Goal: Use online tool/utility: Utilize a website feature to perform a specific function

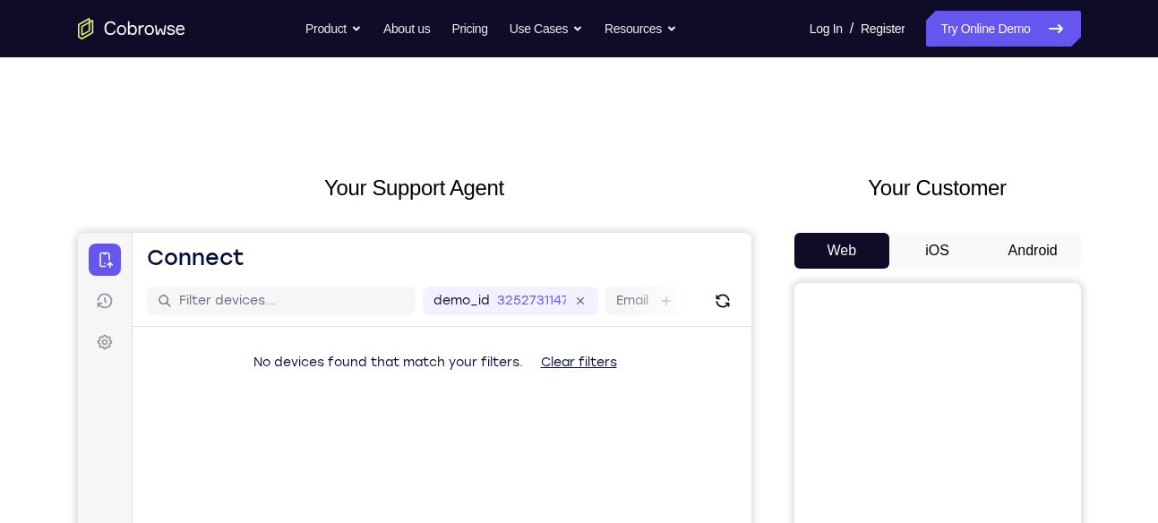
click at [1019, 254] on button "Android" at bounding box center [1034, 251] width 96 height 36
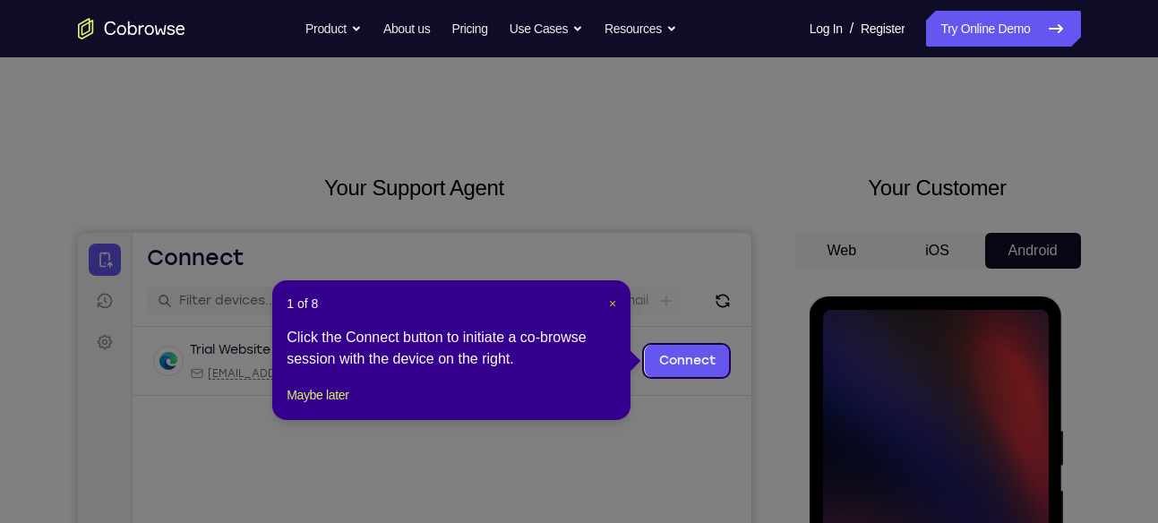
click at [614, 307] on span "×" at bounding box center [612, 304] width 7 height 14
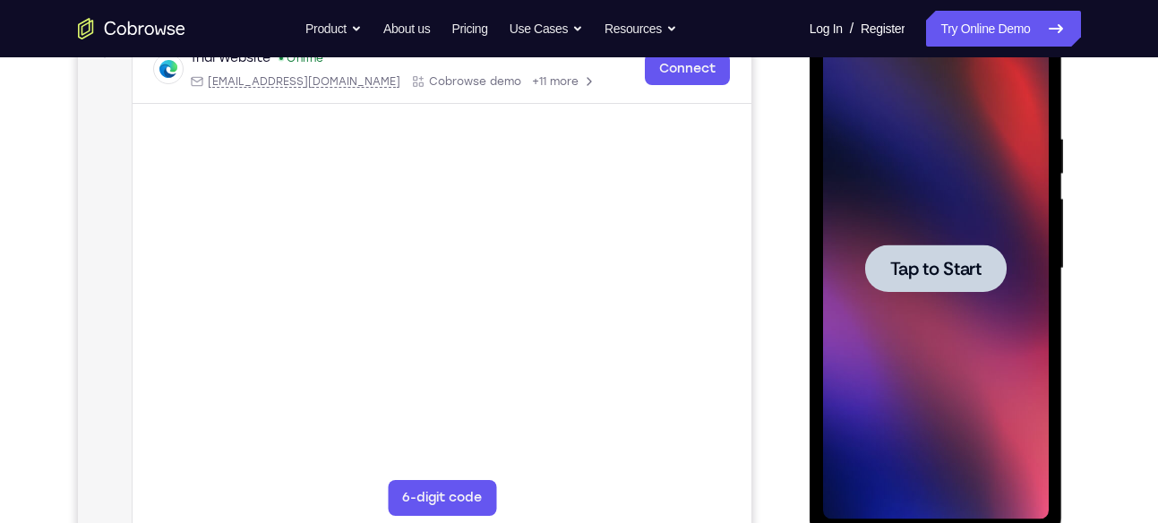
scroll to position [294, 0]
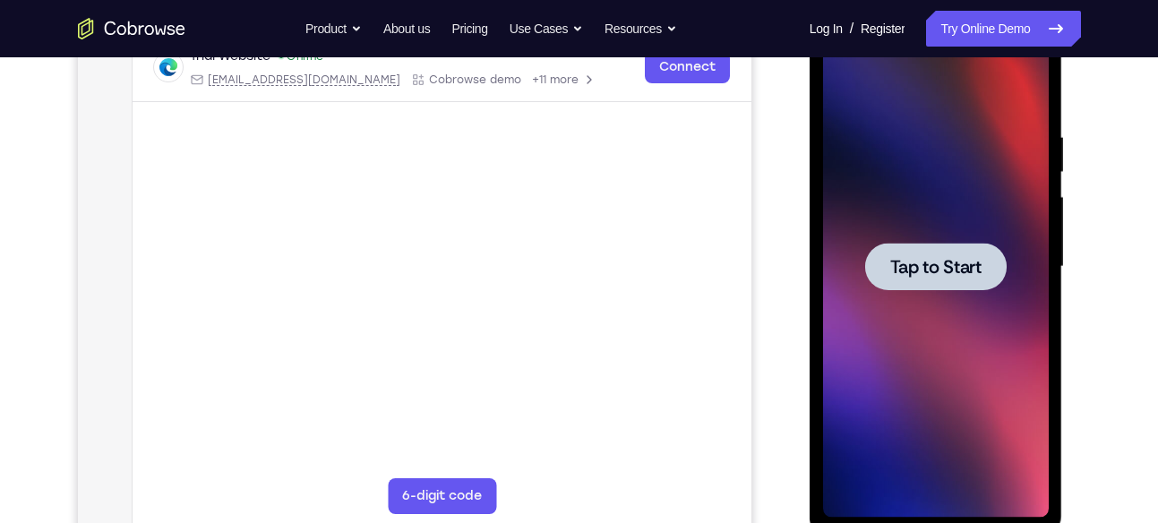
click at [931, 280] on div at bounding box center [936, 266] width 142 height 47
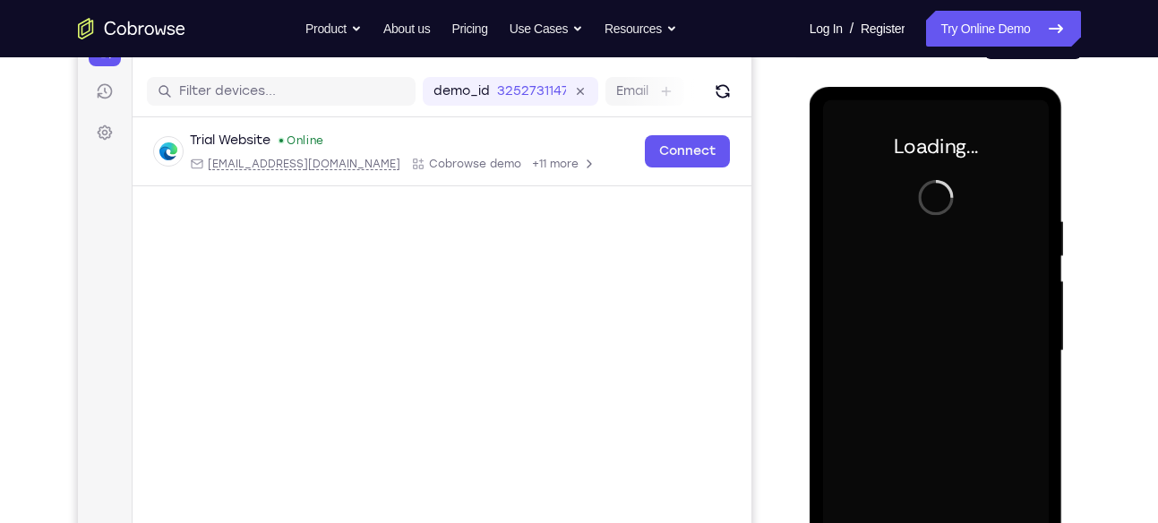
scroll to position [209, 0]
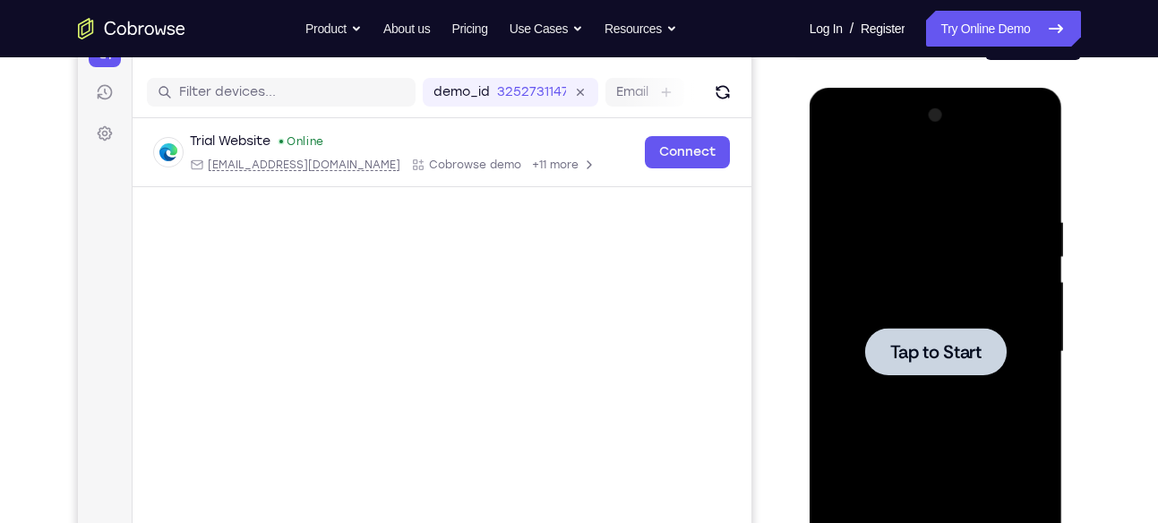
click at [907, 344] on span "Tap to Start" at bounding box center [936, 352] width 91 height 18
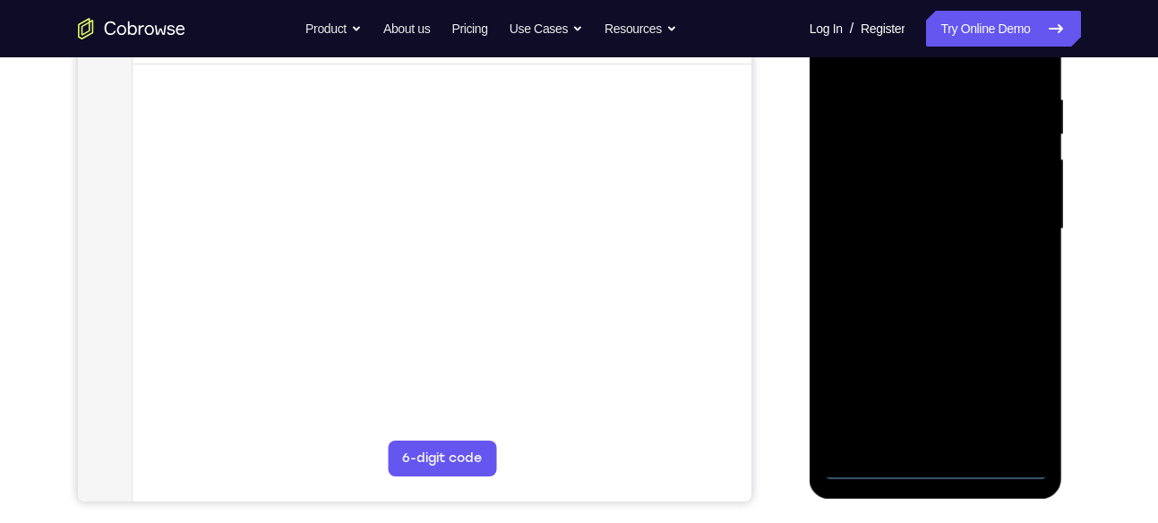
scroll to position [344, 0]
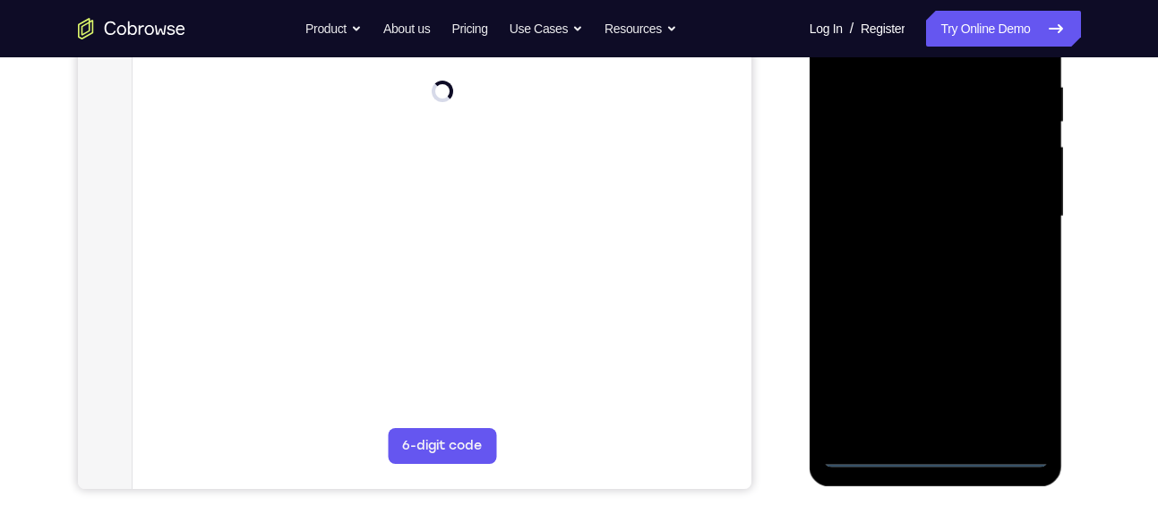
click at [935, 451] on div at bounding box center [936, 217] width 226 height 502
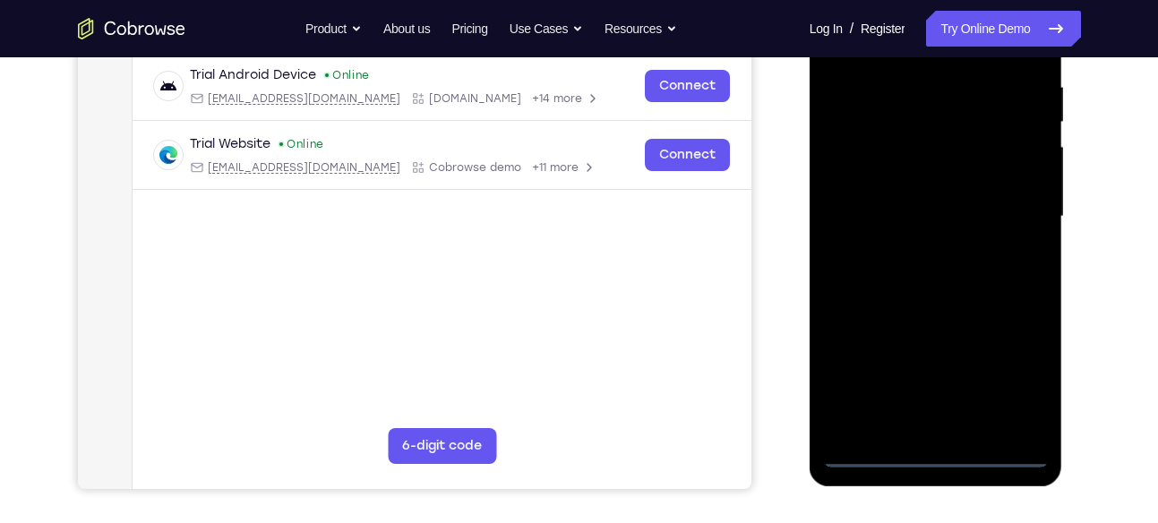
click at [1008, 369] on div at bounding box center [936, 217] width 226 height 502
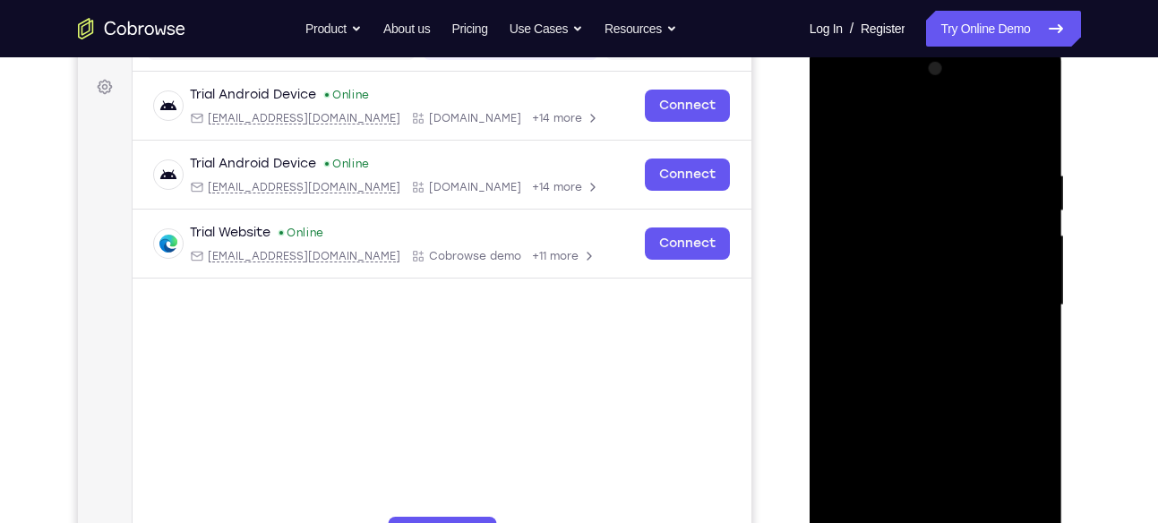
scroll to position [237, 0]
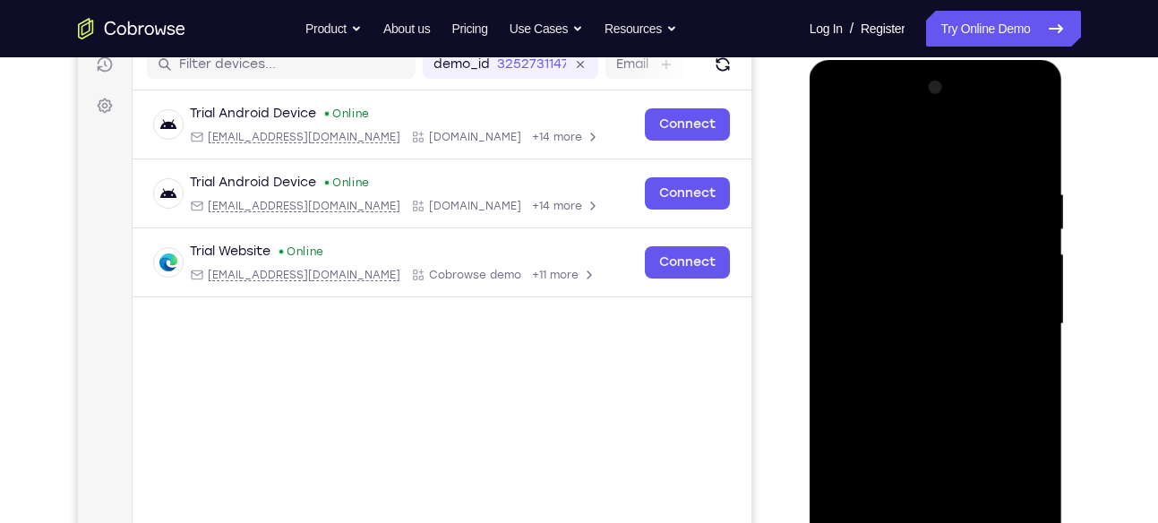
click at [888, 147] on div at bounding box center [936, 324] width 226 height 502
click at [1009, 314] on div at bounding box center [936, 324] width 226 height 502
click at [912, 357] on div at bounding box center [936, 324] width 226 height 502
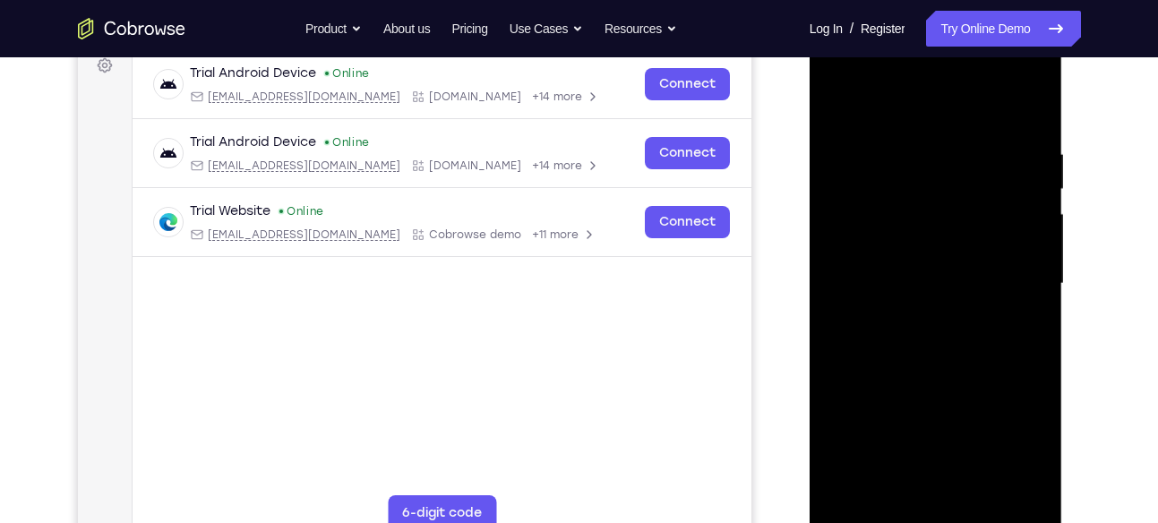
scroll to position [279, 0]
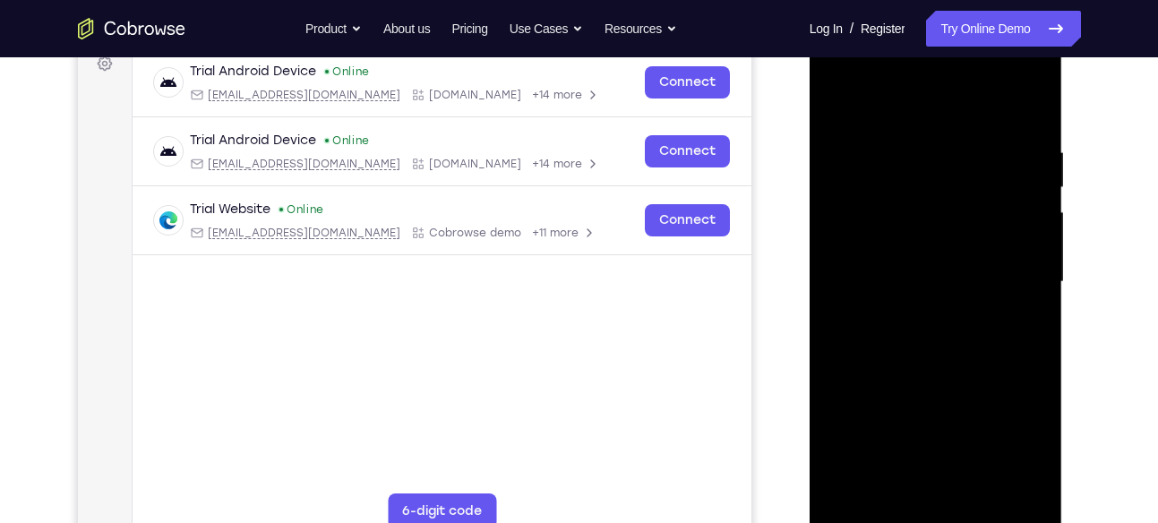
click at [916, 266] on div at bounding box center [936, 282] width 226 height 502
click at [927, 239] on div at bounding box center [936, 282] width 226 height 502
click at [927, 277] on div at bounding box center [936, 282] width 226 height 502
click at [918, 339] on div at bounding box center [936, 282] width 226 height 502
click at [924, 334] on div at bounding box center [936, 282] width 226 height 502
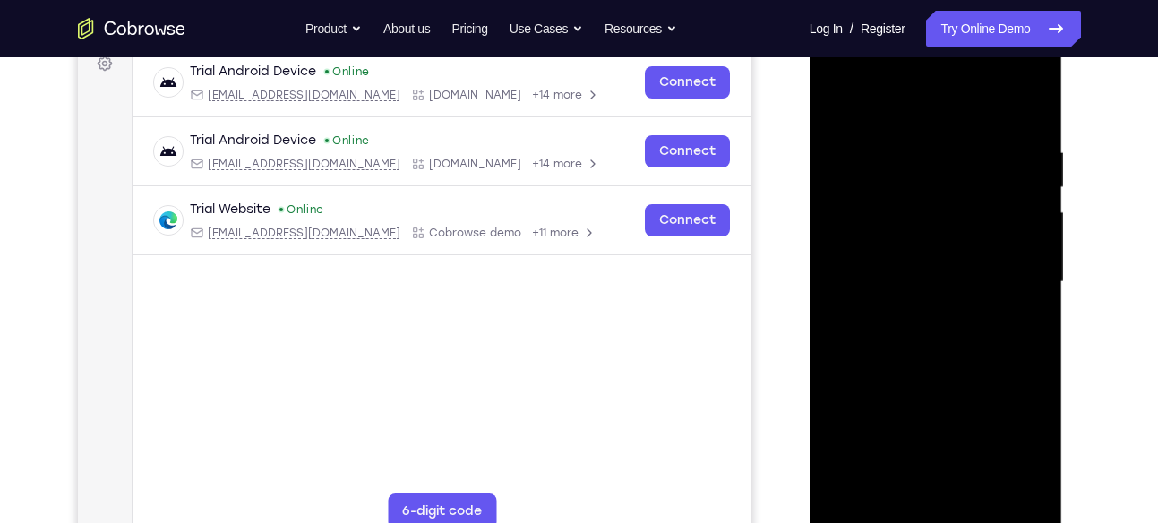
drag, startPoint x: 927, startPoint y: 106, endPoint x: 933, endPoint y: 51, distance: 54.9
click at [933, 51] on div at bounding box center [936, 282] width 226 height 502
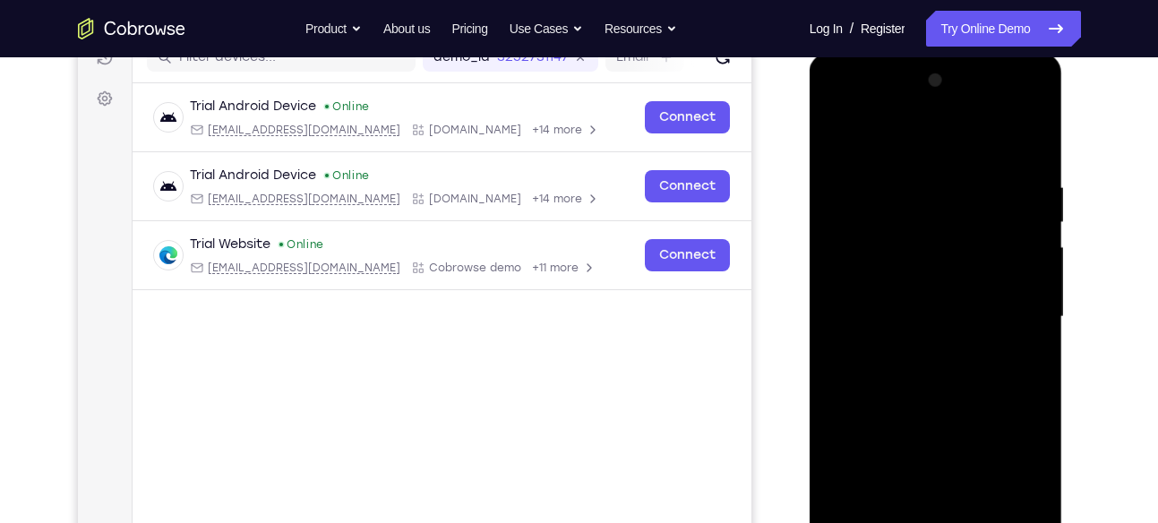
click at [940, 375] on div at bounding box center [936, 317] width 226 height 502
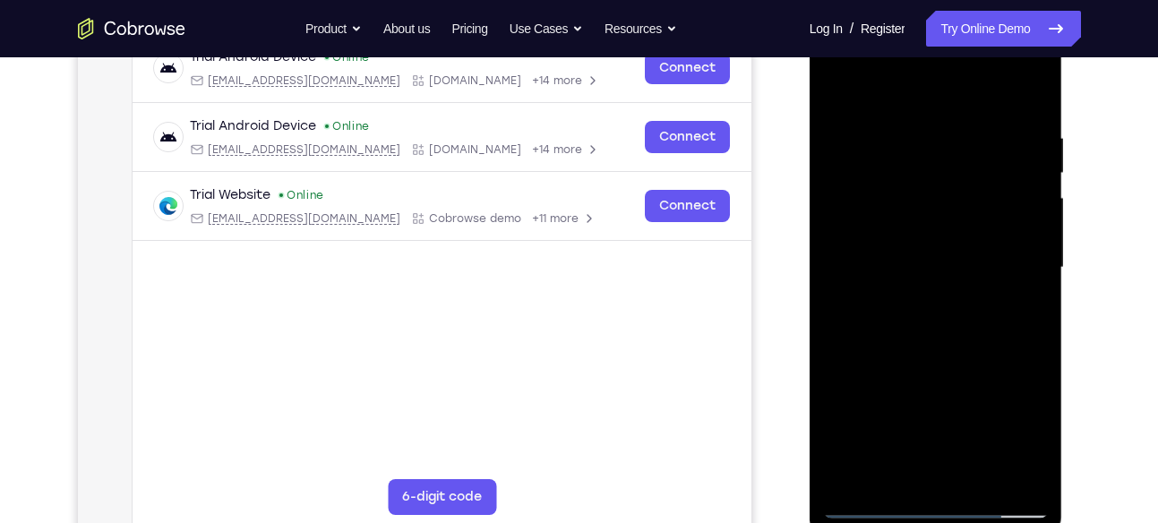
scroll to position [306, 0]
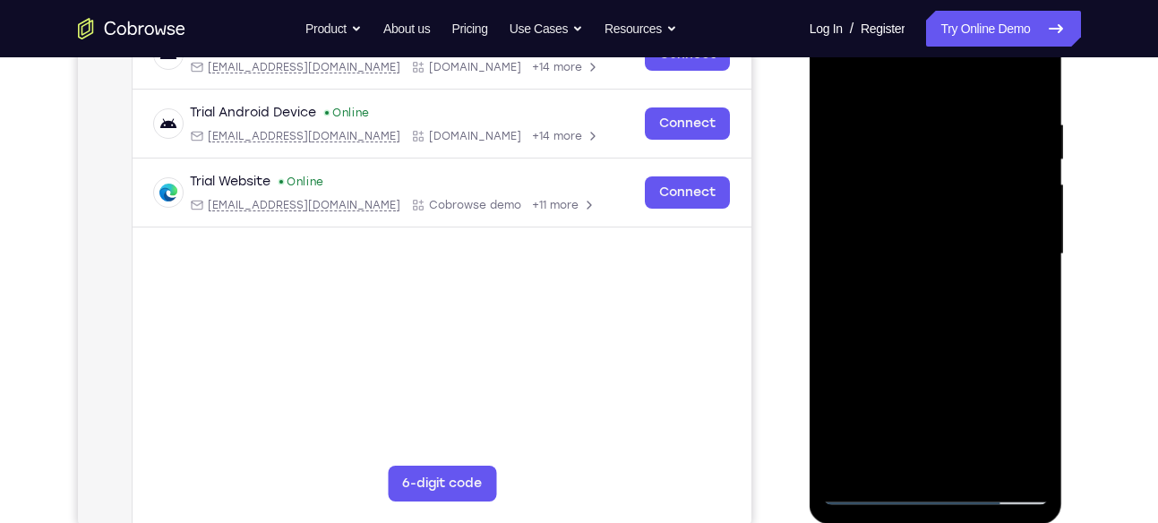
click at [956, 334] on div at bounding box center [936, 255] width 226 height 502
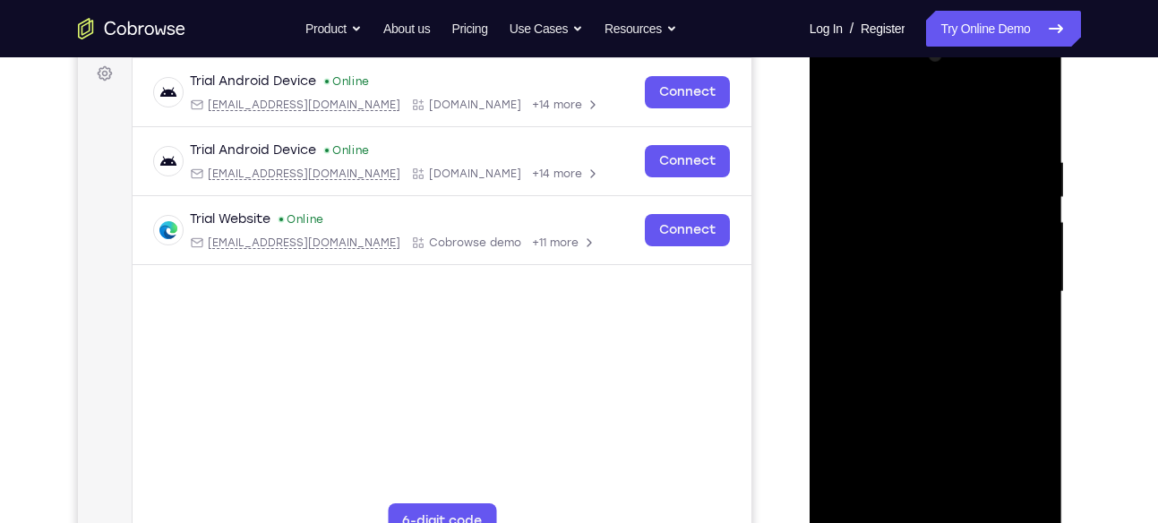
scroll to position [268, 0]
click at [911, 151] on div at bounding box center [936, 293] width 226 height 502
click at [1036, 277] on div at bounding box center [936, 293] width 226 height 502
click at [1029, 120] on div at bounding box center [936, 293] width 226 height 502
click at [1031, 112] on div at bounding box center [936, 293] width 226 height 502
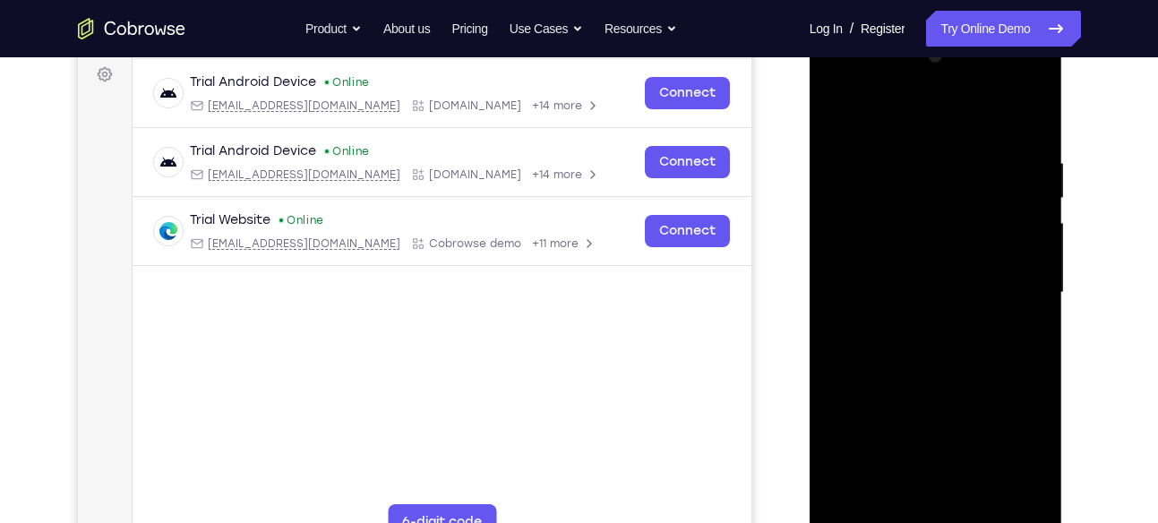
click at [979, 150] on div at bounding box center [936, 293] width 226 height 502
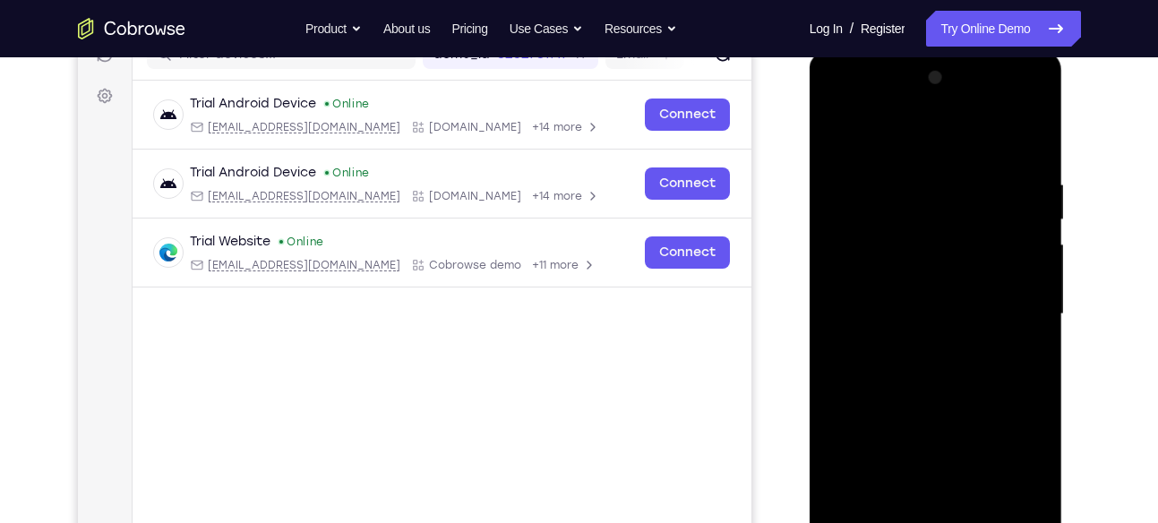
click at [837, 132] on div at bounding box center [936, 315] width 226 height 502
click at [840, 129] on div at bounding box center [936, 315] width 226 height 502
click at [1027, 160] on div at bounding box center [936, 315] width 226 height 502
click at [1028, 256] on div at bounding box center [936, 315] width 226 height 502
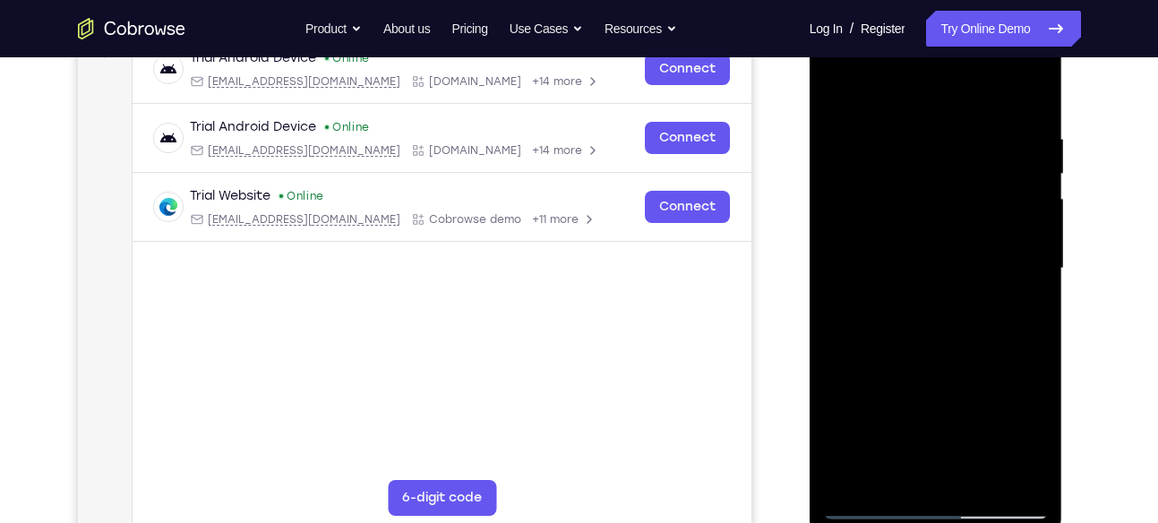
scroll to position [293, 0]
click at [1018, 220] on div at bounding box center [936, 268] width 226 height 502
click at [1034, 258] on div at bounding box center [936, 268] width 226 height 502
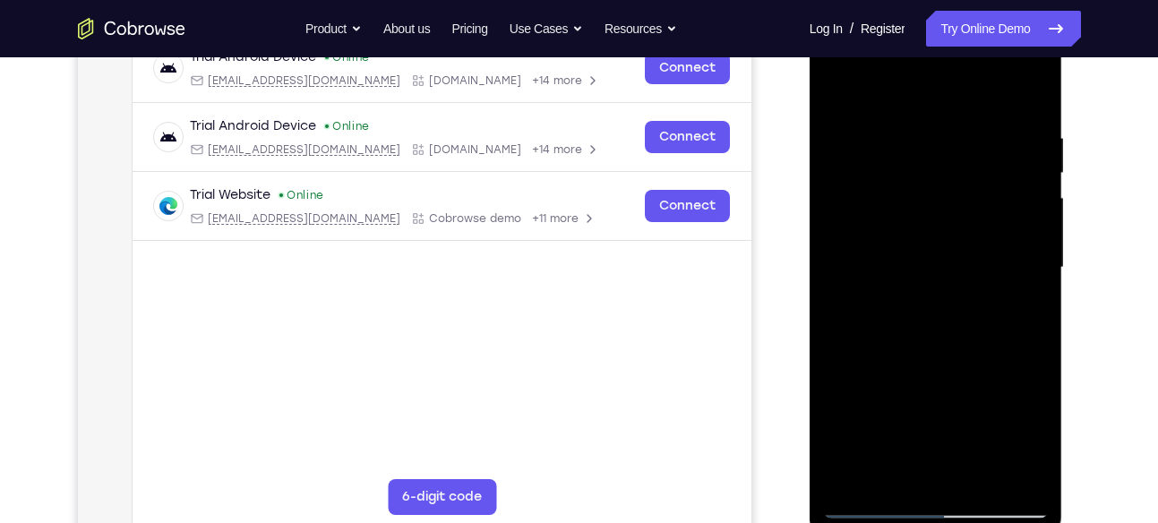
click at [856, 305] on div at bounding box center [936, 268] width 226 height 502
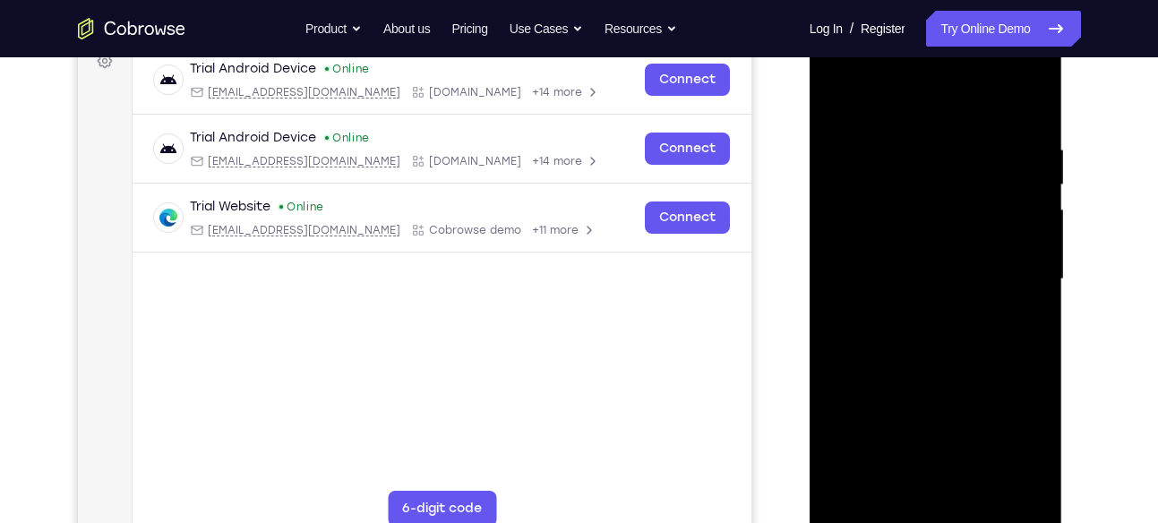
scroll to position [280, 0]
click at [832, 226] on div at bounding box center [936, 281] width 226 height 502
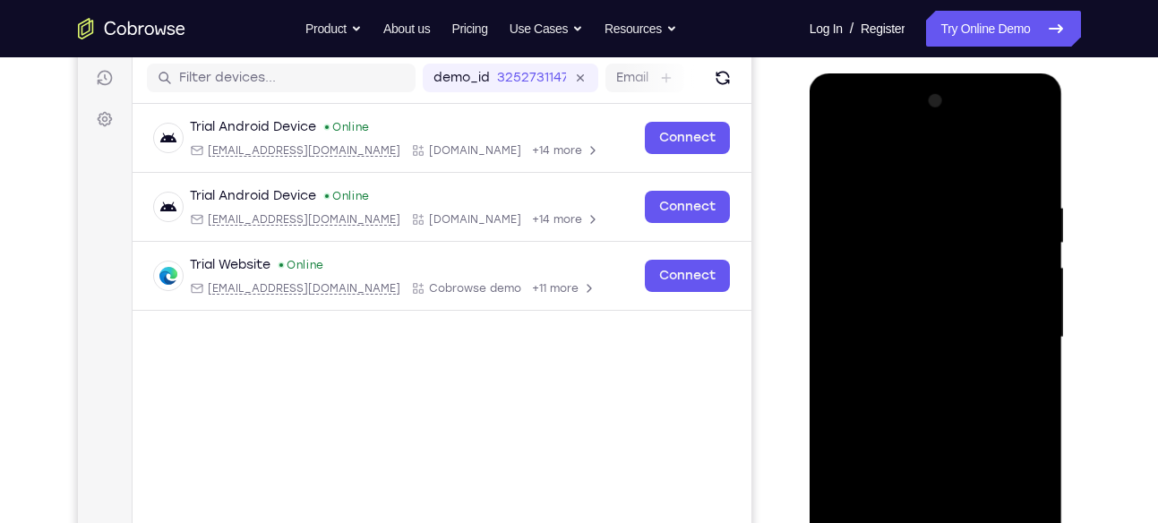
scroll to position [209, 0]
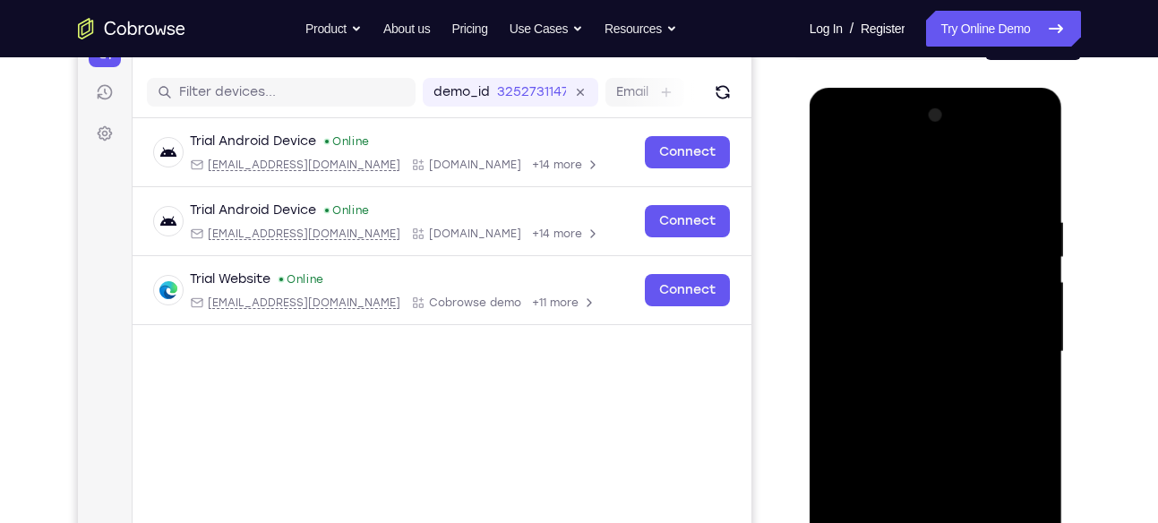
click at [1032, 227] on div at bounding box center [936, 352] width 226 height 502
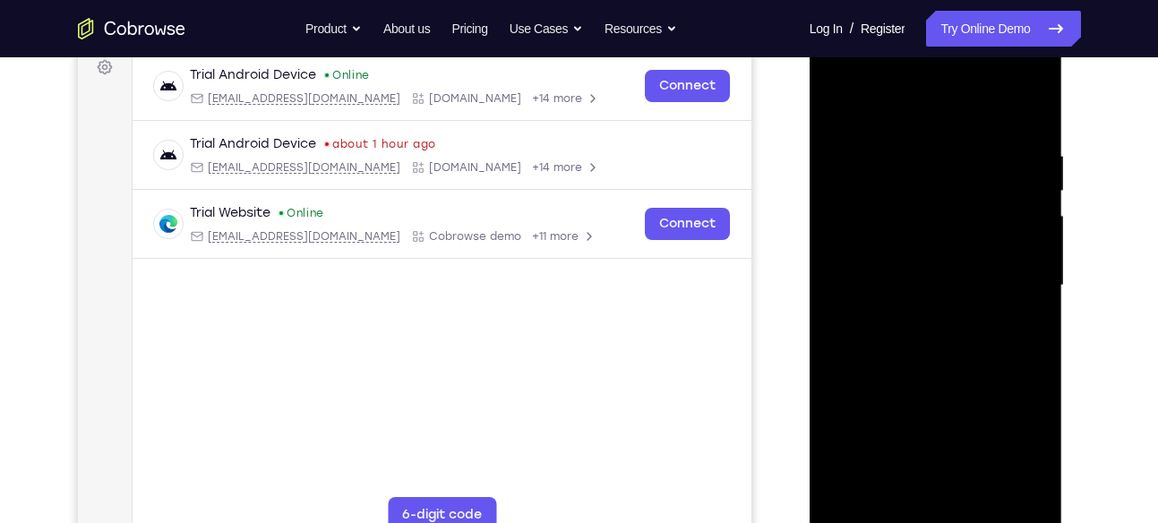
scroll to position [273, 0]
click at [1028, 225] on div at bounding box center [936, 288] width 226 height 502
click at [1032, 113] on div at bounding box center [936, 288] width 226 height 502
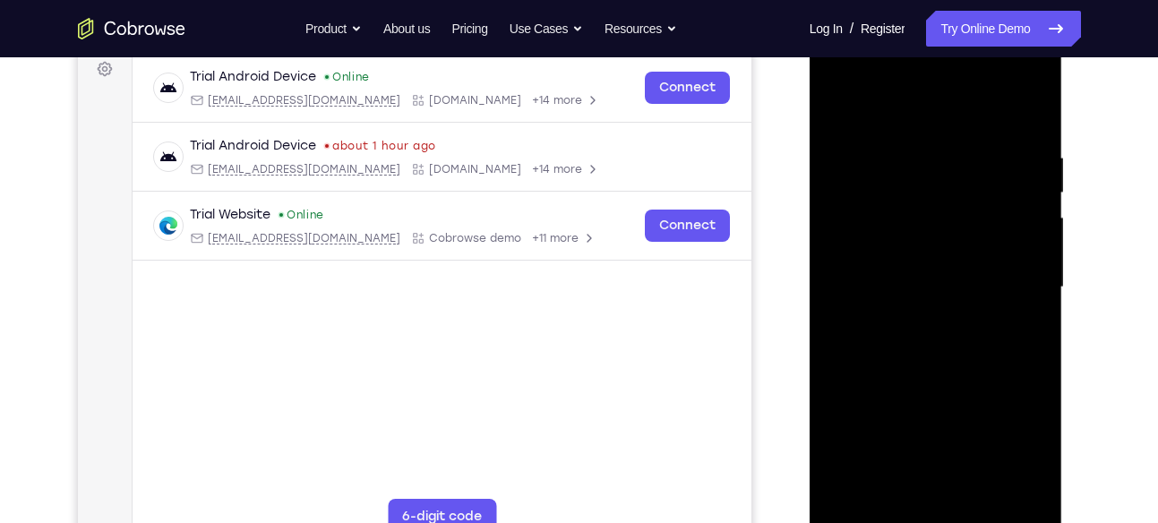
drag, startPoint x: 995, startPoint y: 141, endPoint x: 874, endPoint y: 147, distance: 121.1
click at [874, 147] on div at bounding box center [936, 288] width 226 height 502
drag, startPoint x: 995, startPoint y: 139, endPoint x: 881, endPoint y: 139, distance: 114.7
click at [881, 139] on div at bounding box center [936, 288] width 226 height 502
click at [960, 135] on div at bounding box center [936, 288] width 226 height 502
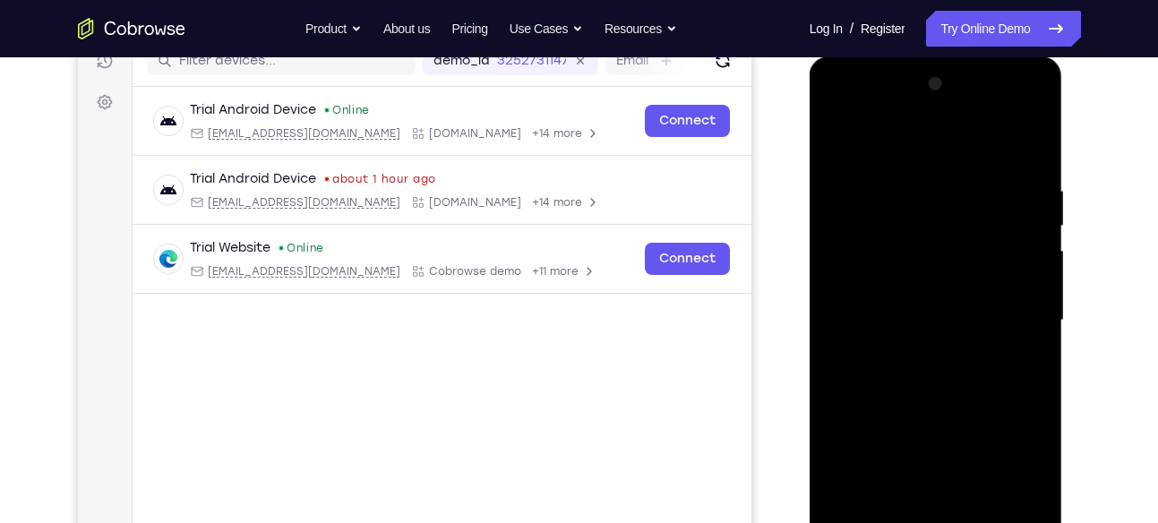
scroll to position [239, 0]
click at [1022, 237] on div at bounding box center [936, 322] width 226 height 502
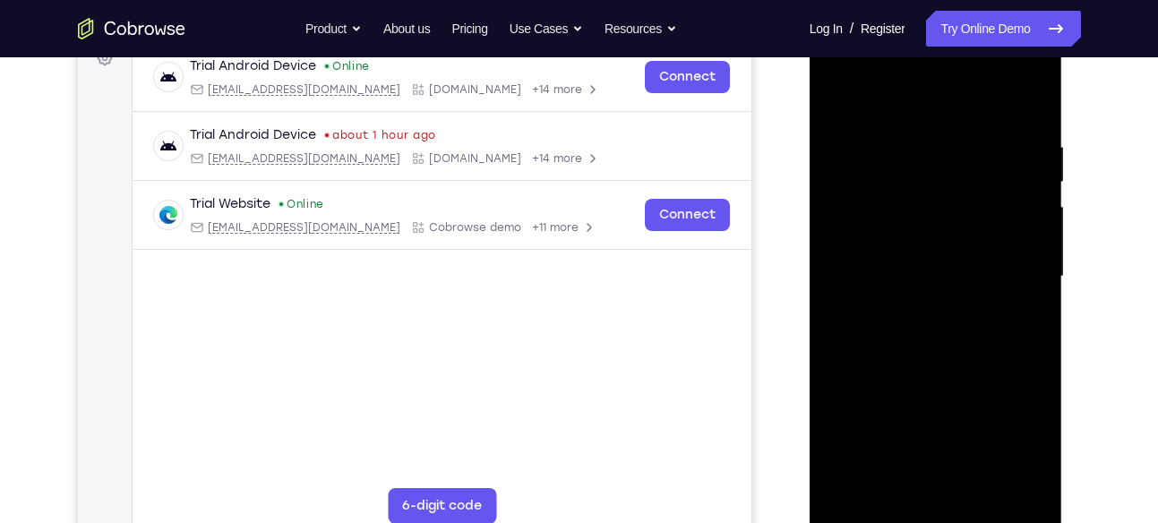
scroll to position [268, 0]
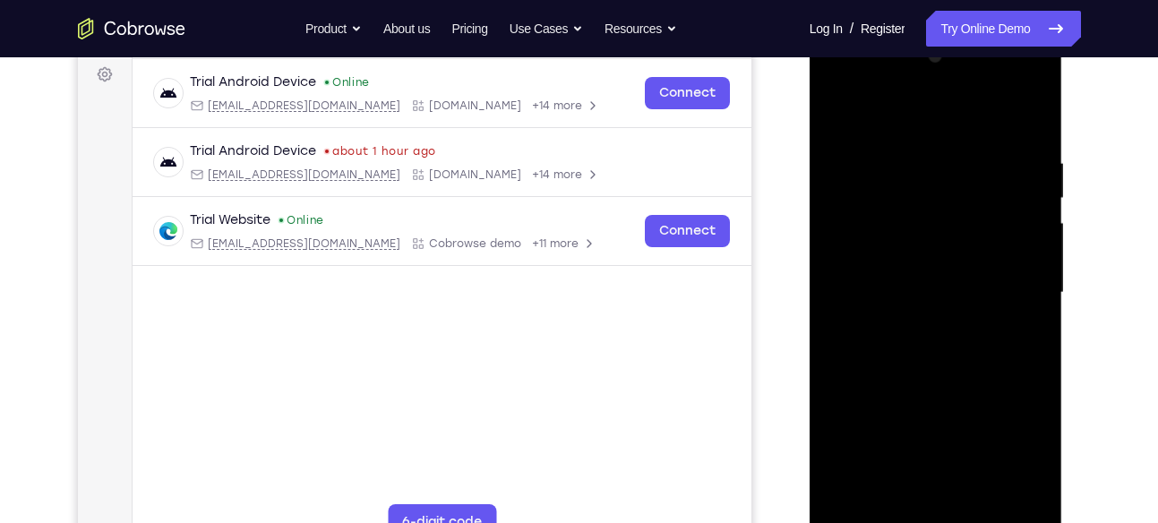
click at [1020, 225] on div at bounding box center [936, 293] width 226 height 502
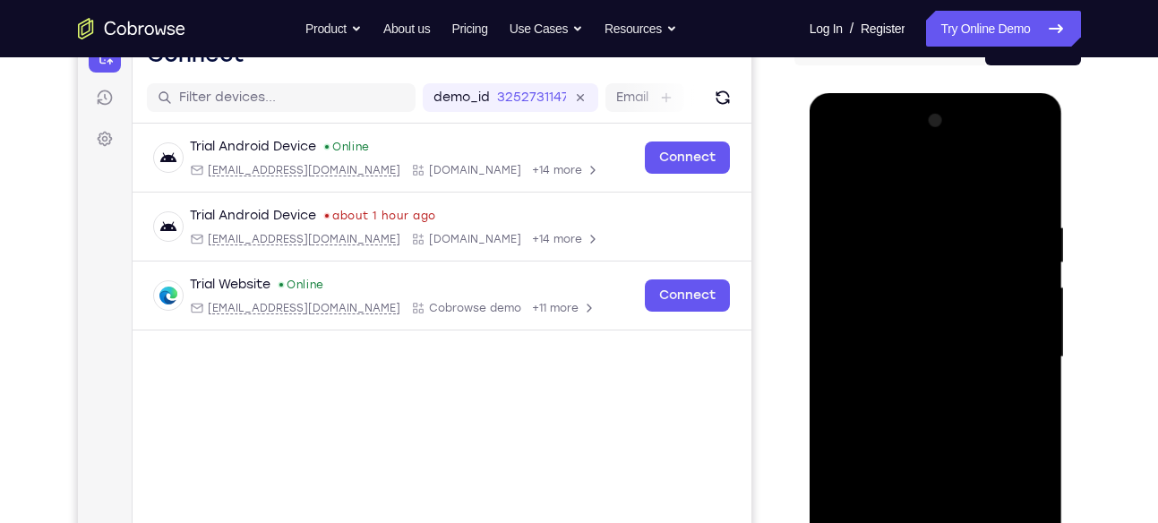
scroll to position [228, 0]
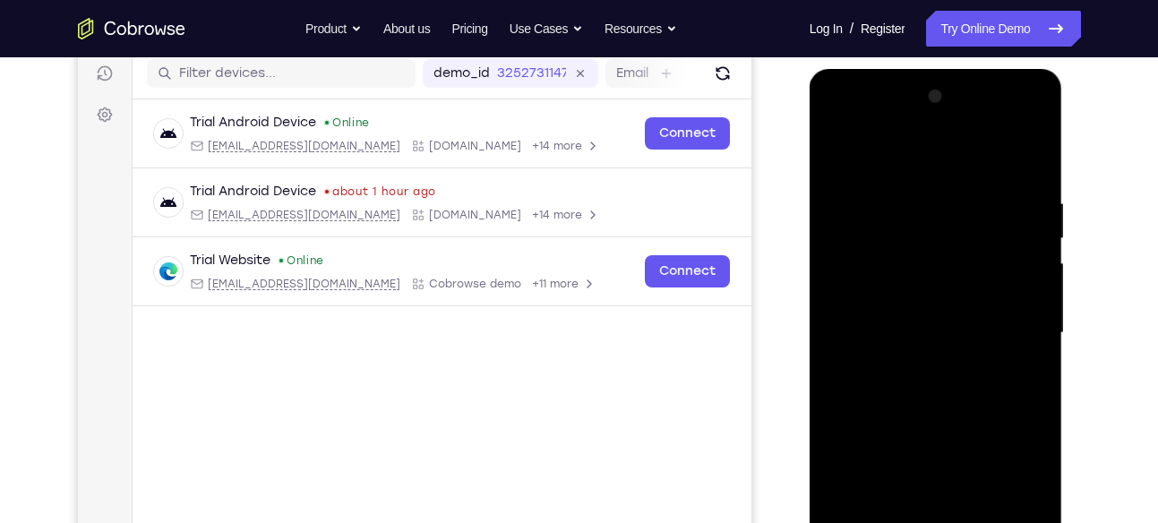
click at [1020, 250] on div at bounding box center [936, 333] width 226 height 502
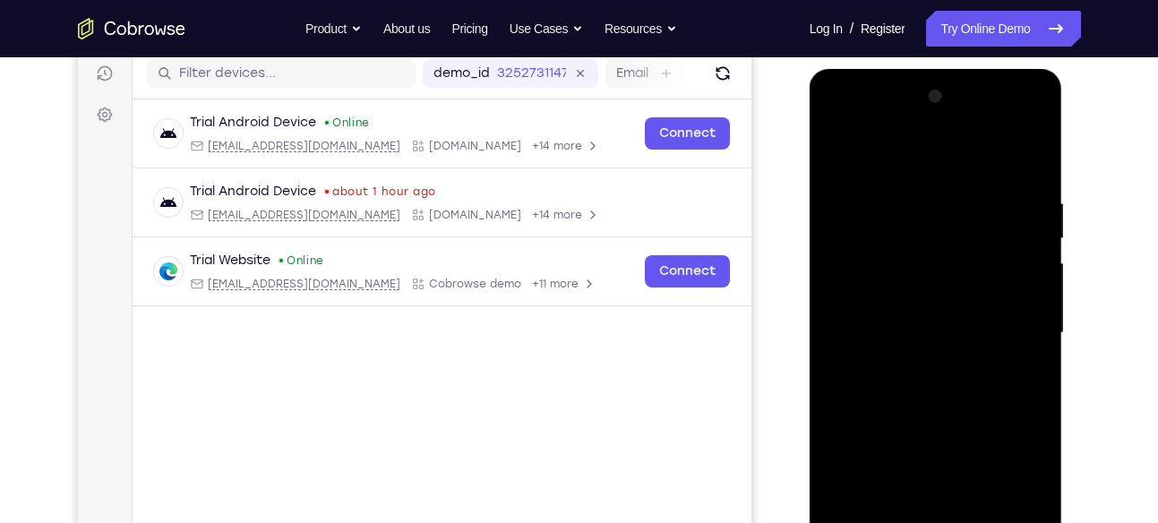
click at [1020, 250] on div at bounding box center [936, 333] width 226 height 502
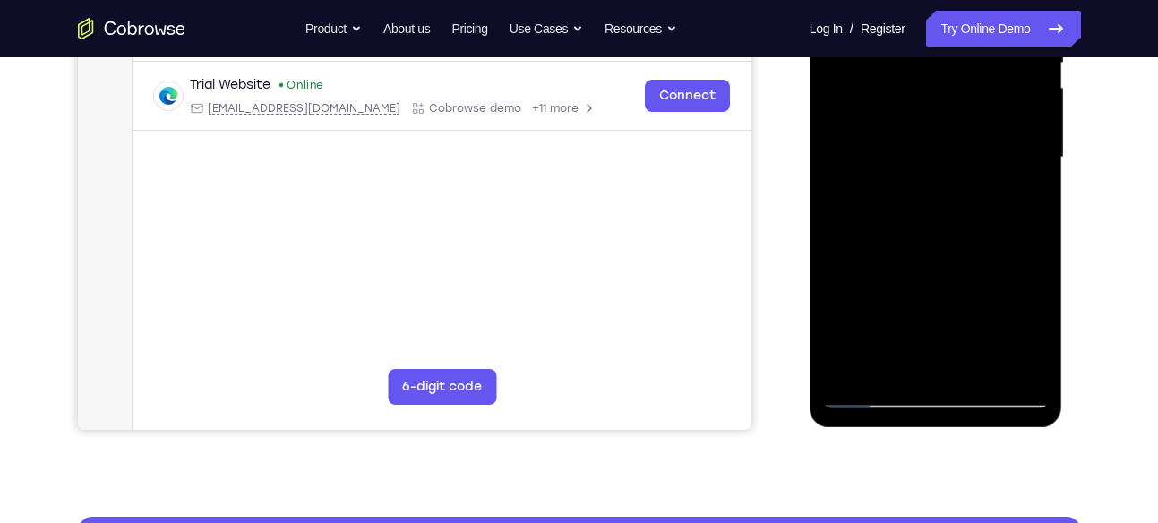
scroll to position [409, 0]
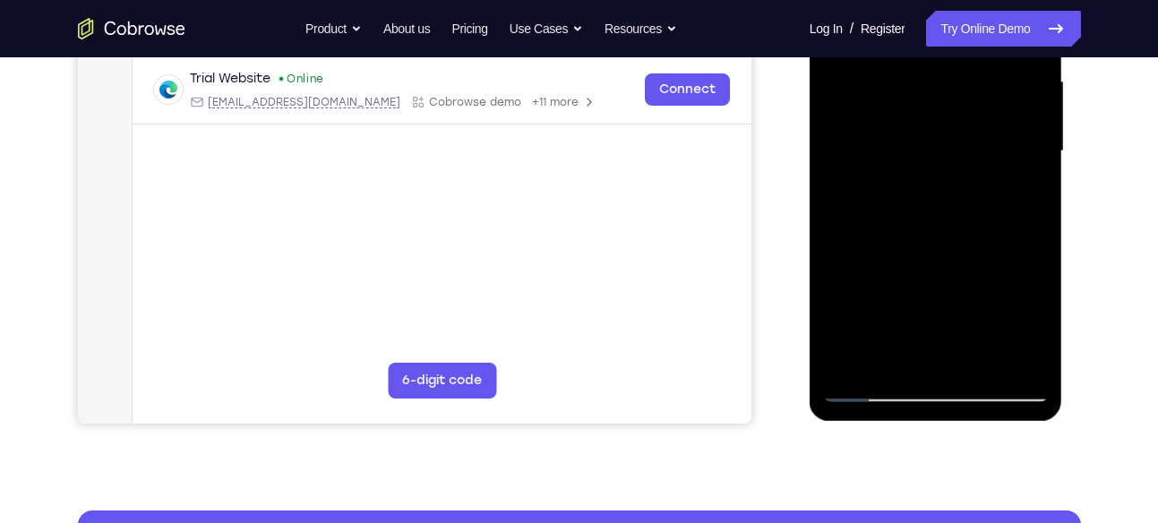
click at [901, 349] on div at bounding box center [936, 152] width 226 height 502
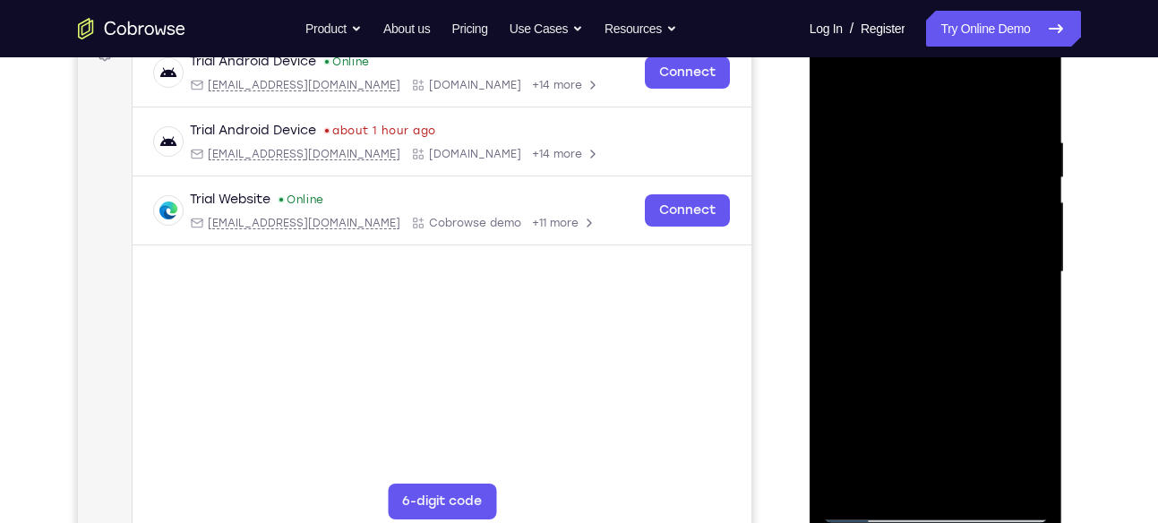
scroll to position [280, 0]
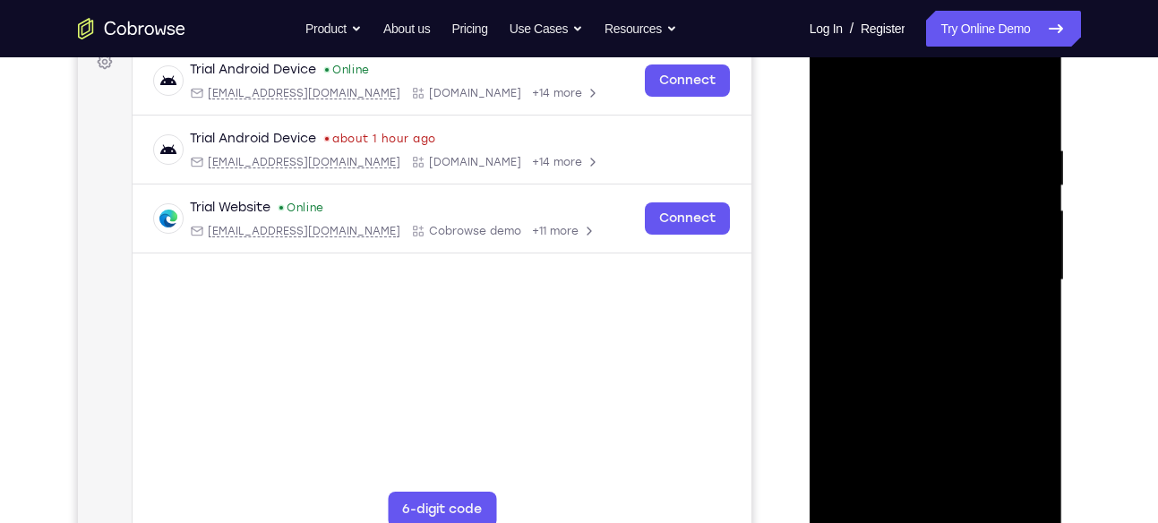
click at [951, 307] on div at bounding box center [936, 281] width 226 height 502
click at [973, 478] on div at bounding box center [936, 281] width 226 height 502
click at [1020, 479] on div at bounding box center [936, 281] width 226 height 502
click at [1029, 194] on div at bounding box center [936, 281] width 226 height 502
click at [1029, 101] on div at bounding box center [936, 281] width 226 height 502
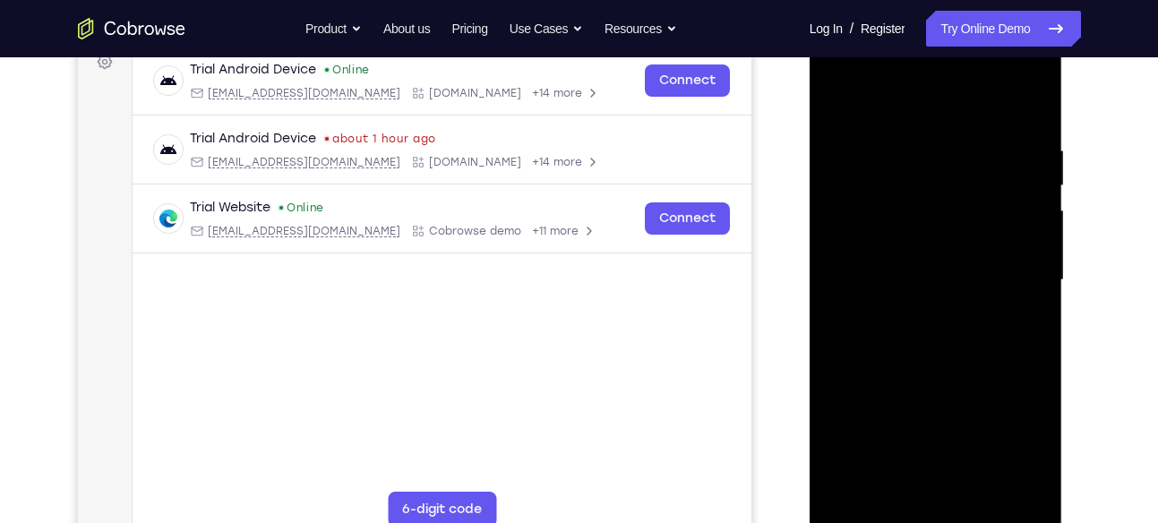
drag, startPoint x: 961, startPoint y: 185, endPoint x: 948, endPoint y: 391, distance: 206.5
click at [948, 391] on div at bounding box center [936, 281] width 226 height 502
drag, startPoint x: 926, startPoint y: 199, endPoint x: 922, endPoint y: 425, distance: 225.8
click at [922, 425] on div at bounding box center [936, 281] width 226 height 502
click at [911, 133] on div at bounding box center [936, 281] width 226 height 502
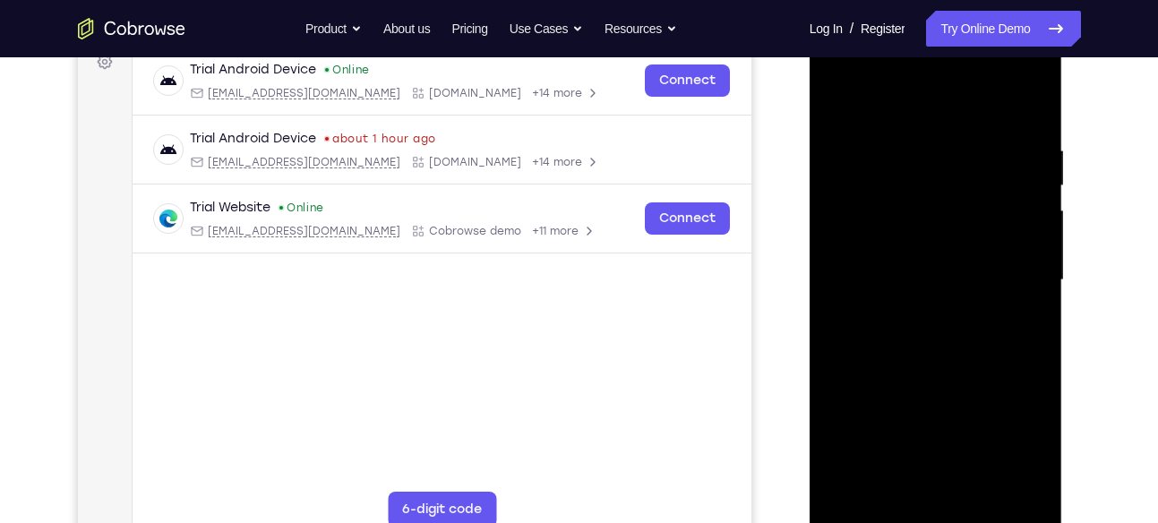
click at [1029, 486] on div at bounding box center [936, 281] width 226 height 502
click at [1011, 235] on div at bounding box center [936, 281] width 226 height 502
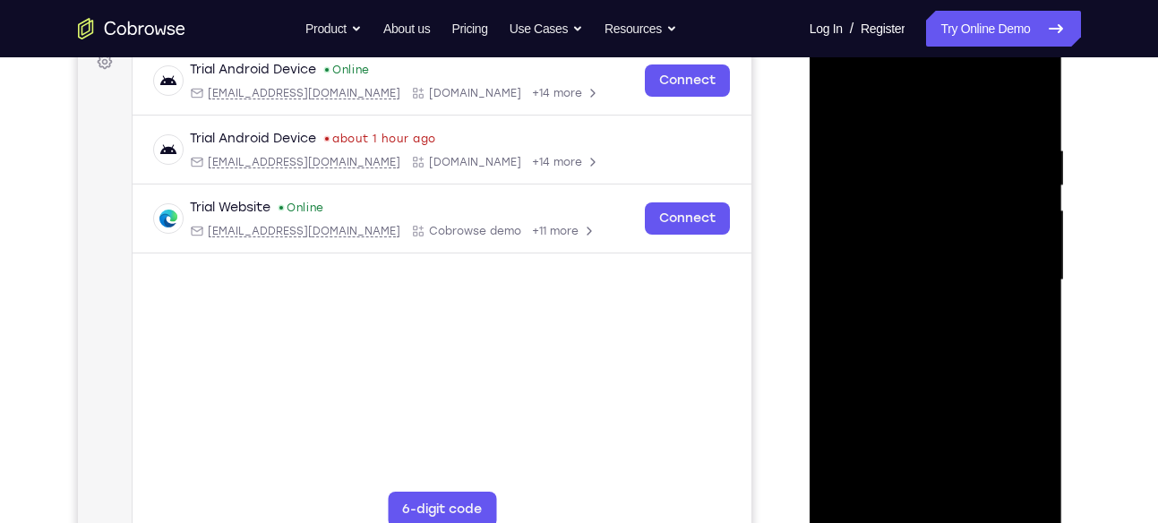
click at [1011, 235] on div at bounding box center [936, 281] width 226 height 502
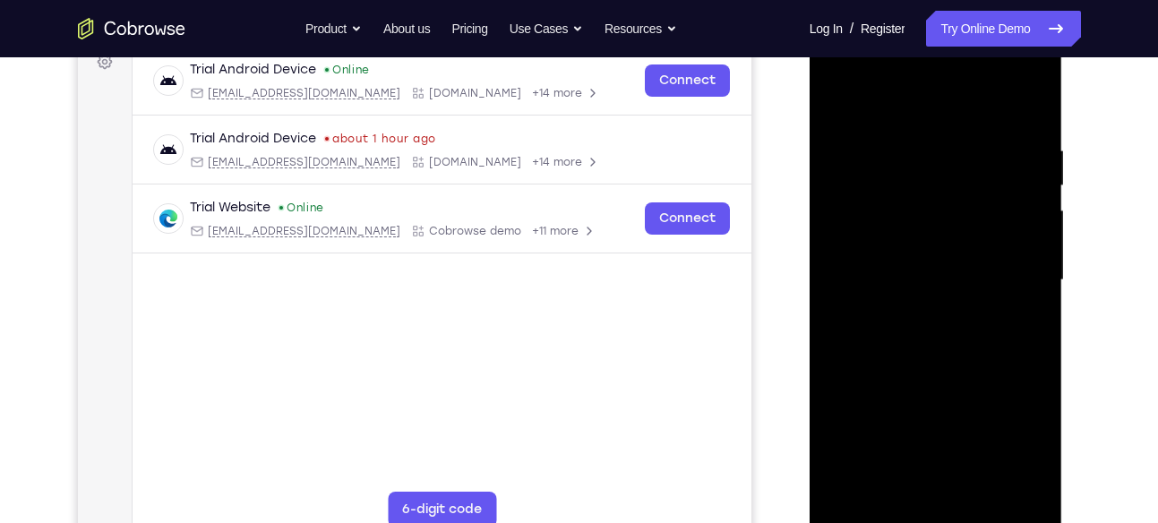
click at [1011, 235] on div at bounding box center [936, 281] width 226 height 502
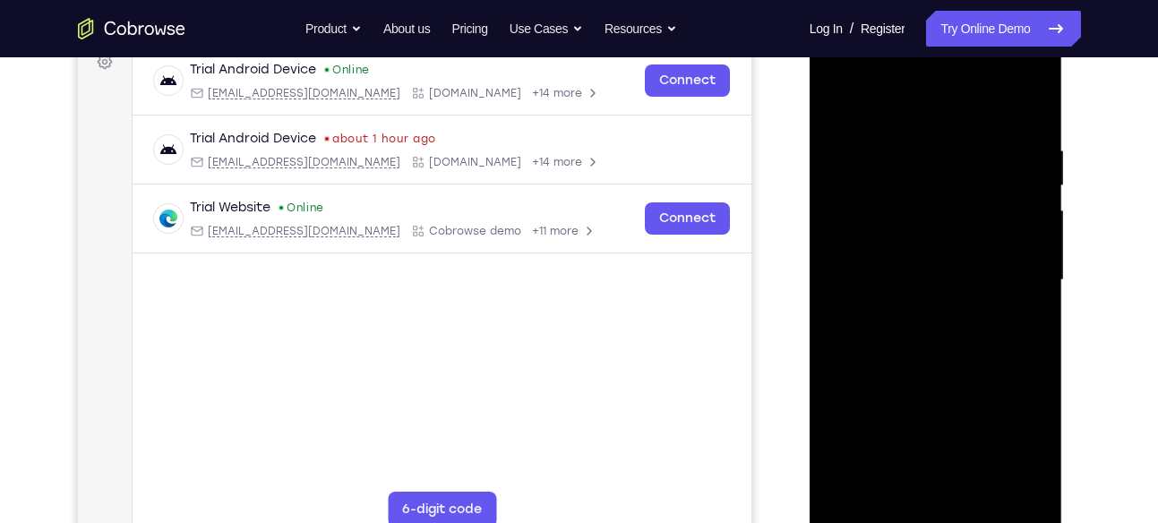
click at [1011, 235] on div at bounding box center [936, 281] width 226 height 502
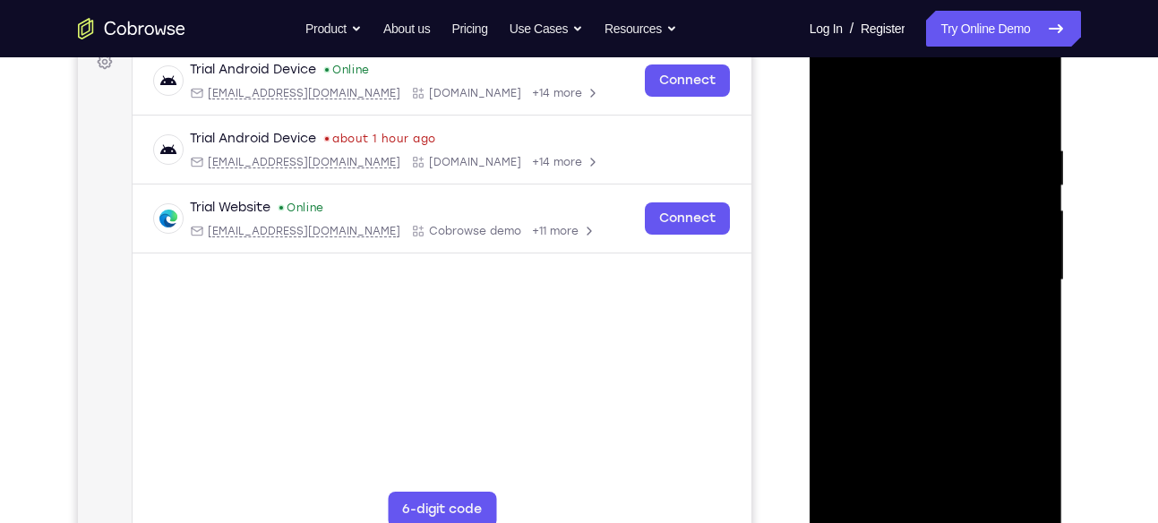
click at [1011, 235] on div at bounding box center [936, 281] width 226 height 502
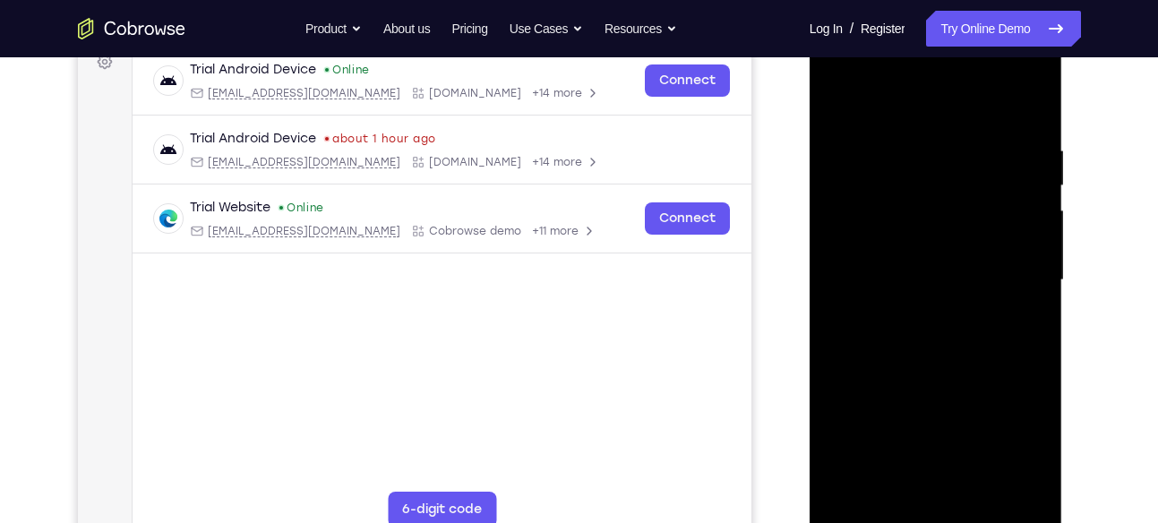
click at [1011, 235] on div at bounding box center [936, 281] width 226 height 502
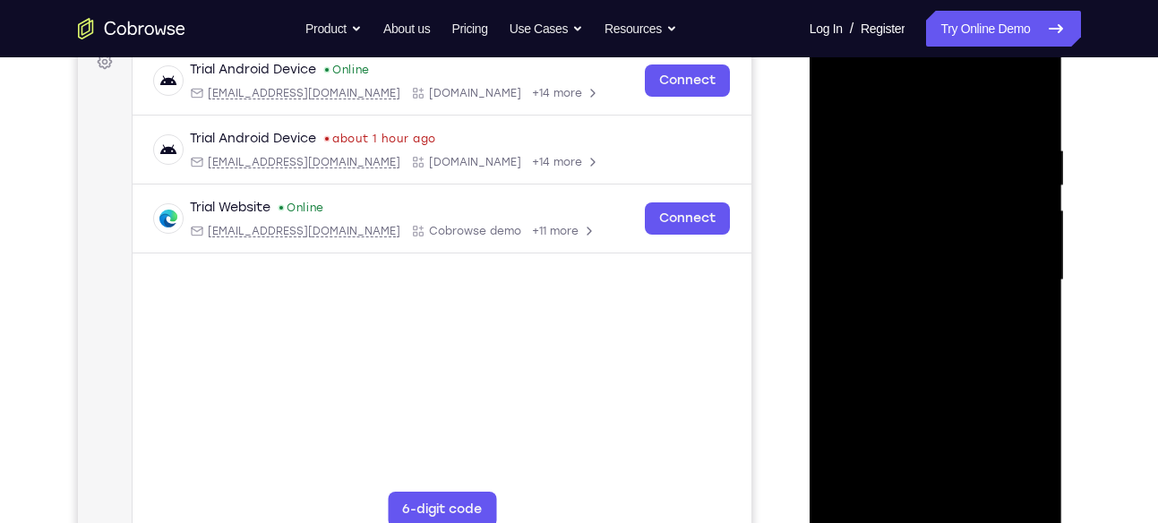
click at [1011, 235] on div at bounding box center [936, 281] width 226 height 502
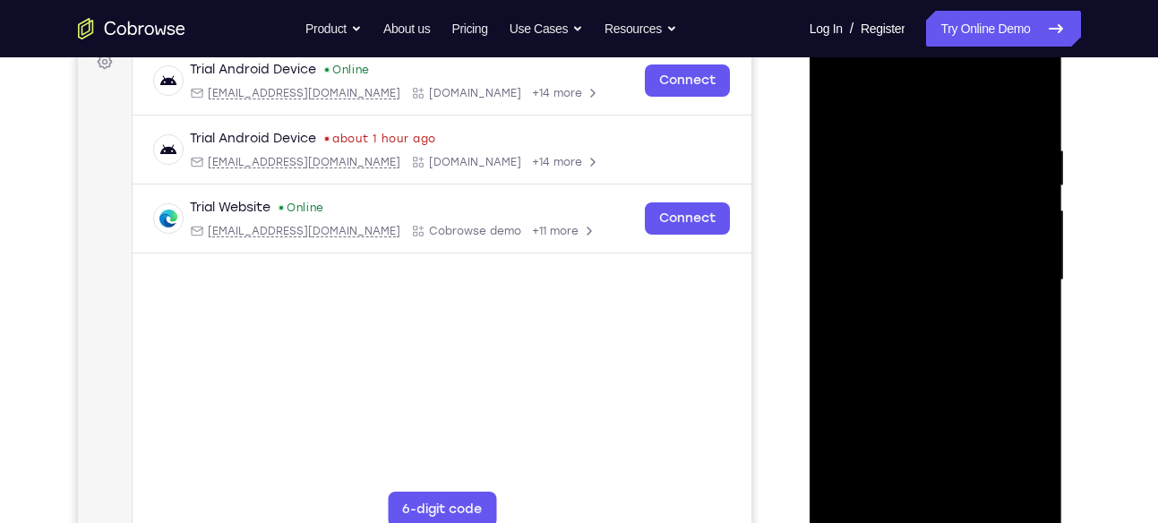
click at [1011, 235] on div at bounding box center [936, 281] width 226 height 502
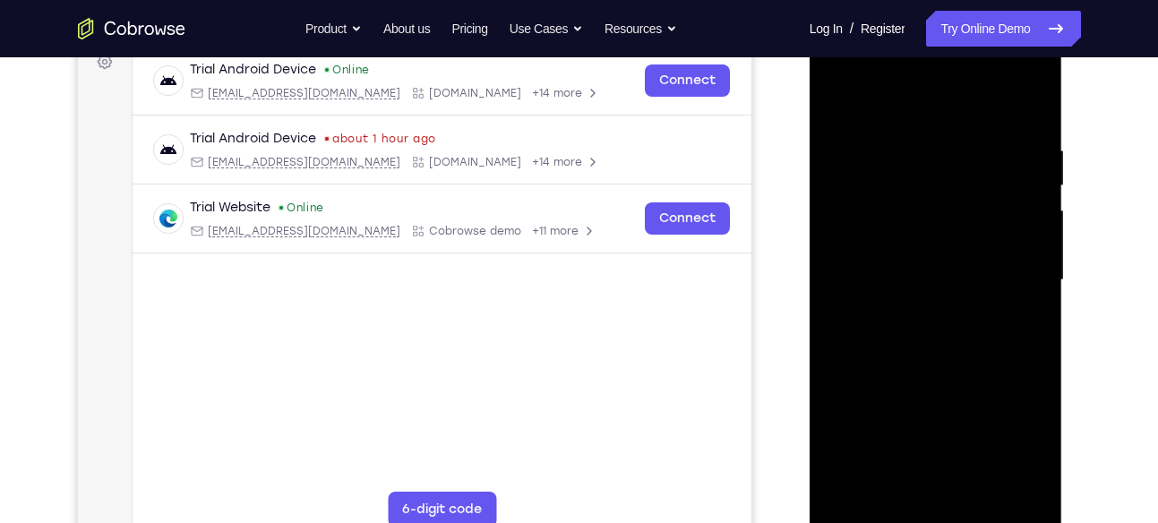
click at [1011, 235] on div at bounding box center [936, 281] width 226 height 502
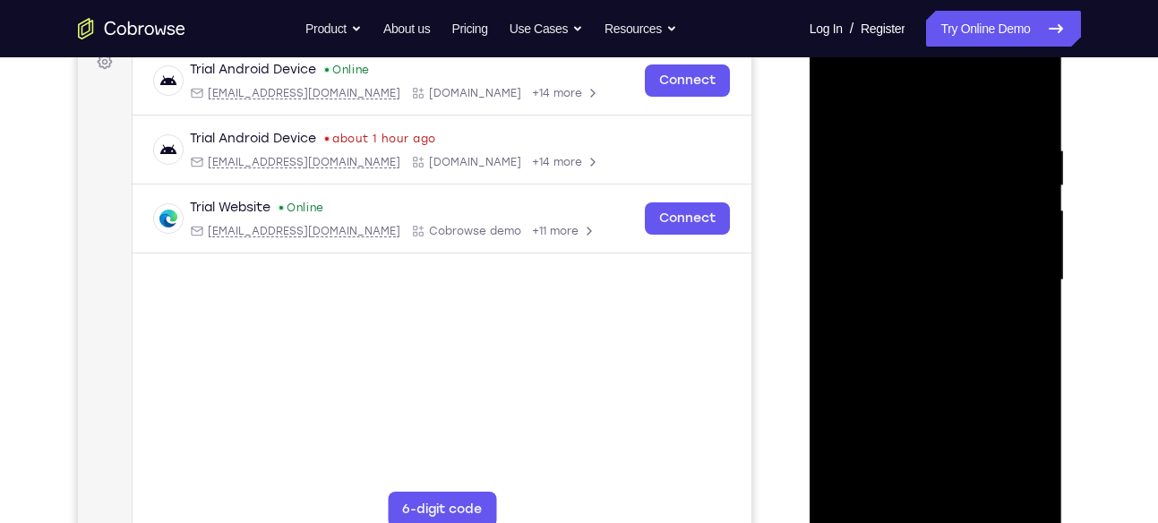
click at [1011, 16] on div at bounding box center [937, 16] width 254 height 0
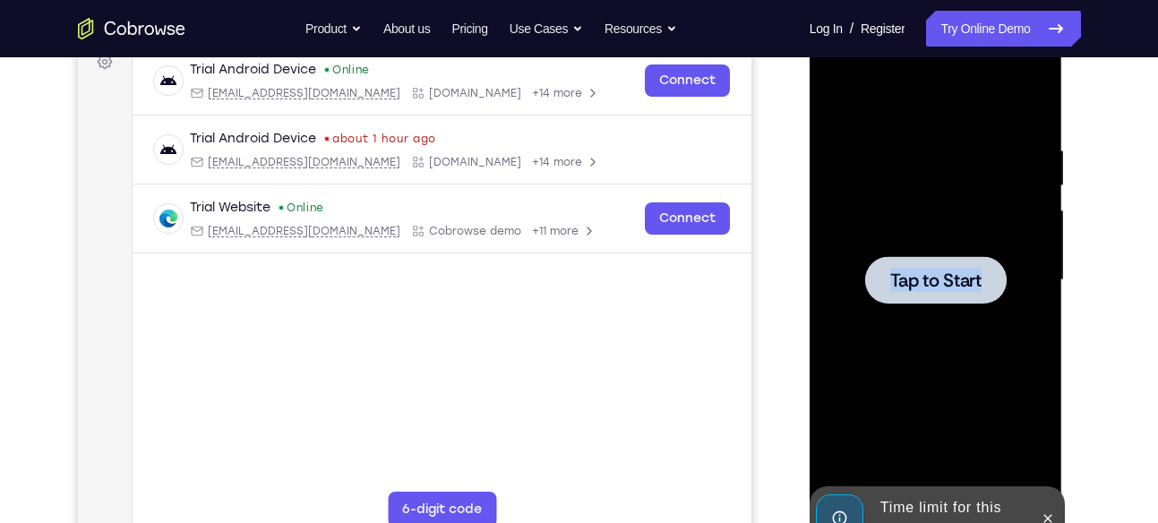
click at [1011, 235] on div at bounding box center [936, 281] width 226 height 502
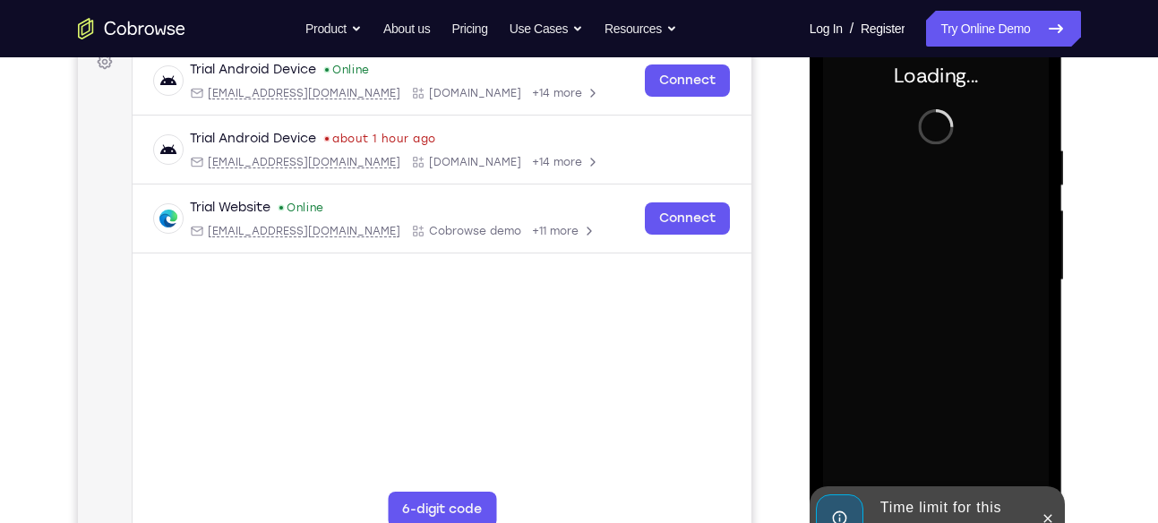
click at [1011, 235] on div at bounding box center [936, 281] width 226 height 502
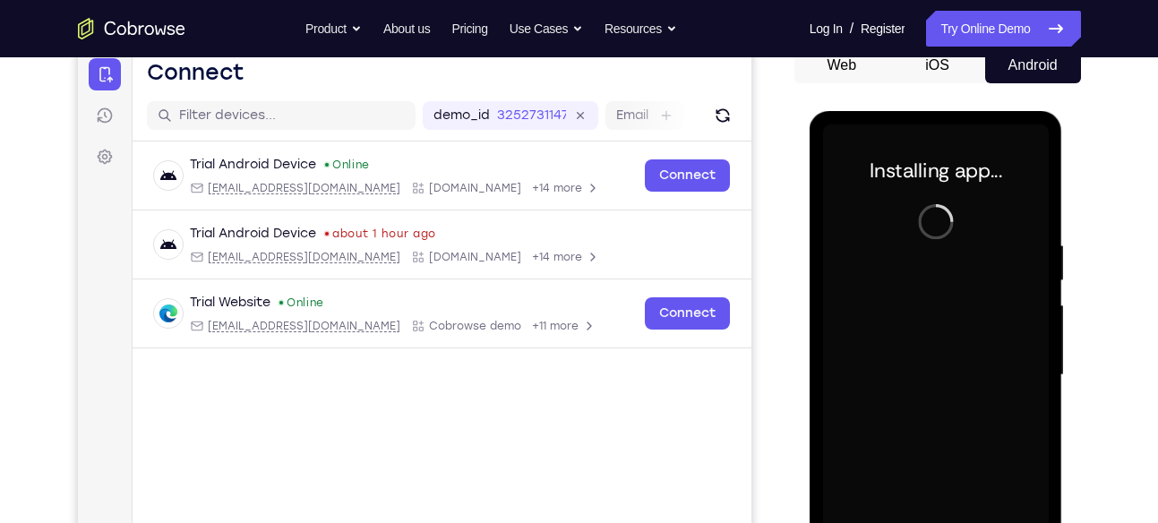
scroll to position [180, 0]
